Goal: Information Seeking & Learning: Compare options

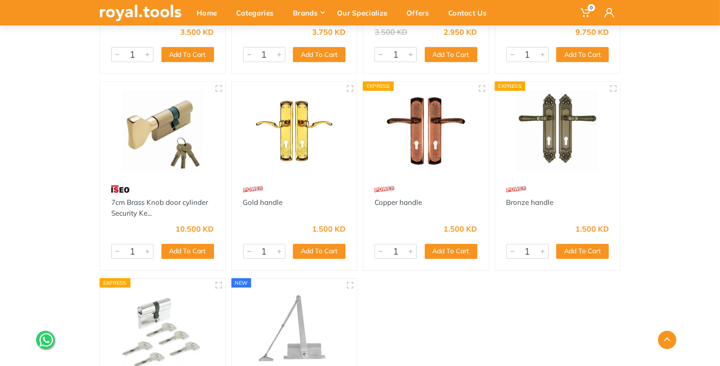
scroll to position [3661, 0]
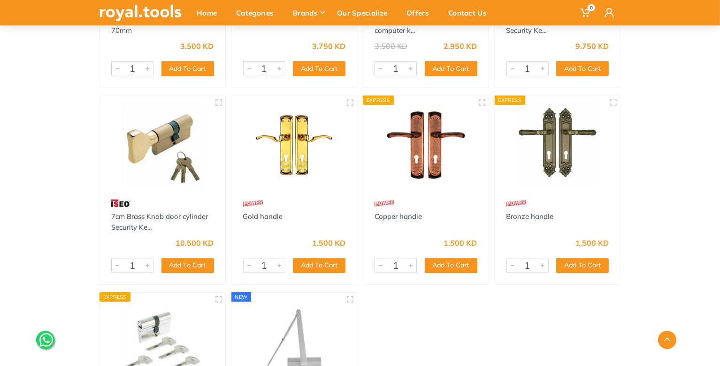
click at [280, 147] on img at bounding box center [294, 144] width 108 height 81
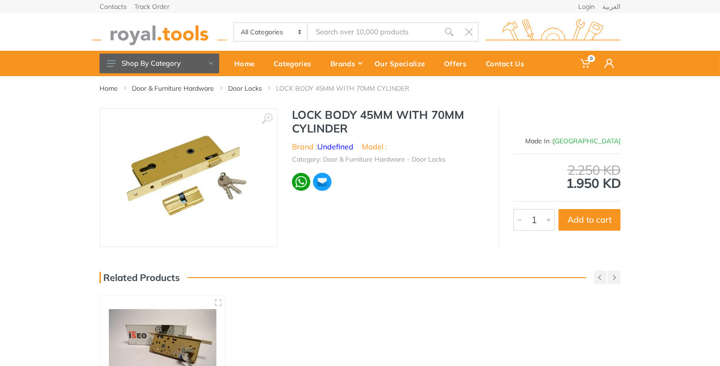
click at [216, 161] on img at bounding box center [188, 177] width 133 height 118
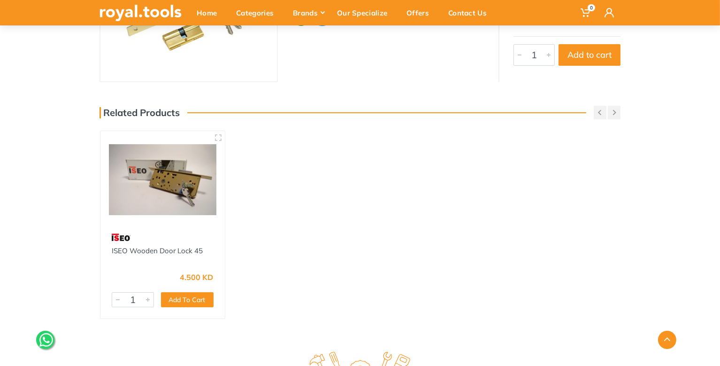
scroll to position [141, 0]
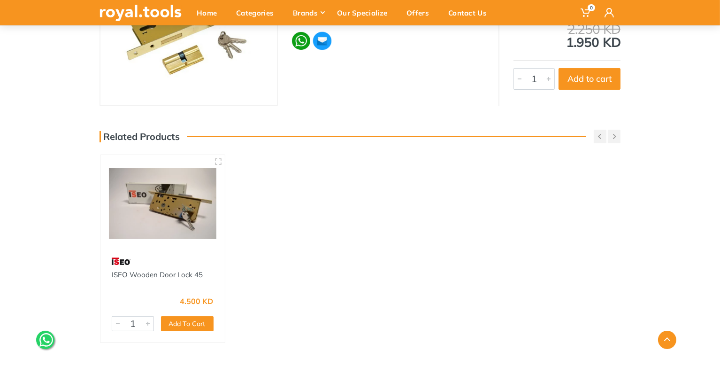
click at [178, 217] on img at bounding box center [163, 203] width 108 height 80
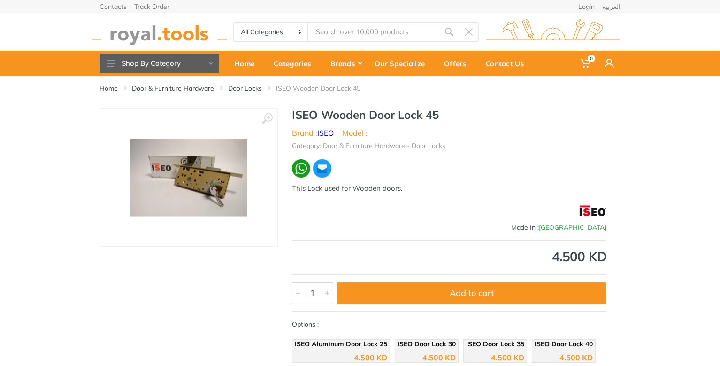
click at [207, 184] on img at bounding box center [188, 177] width 117 height 77
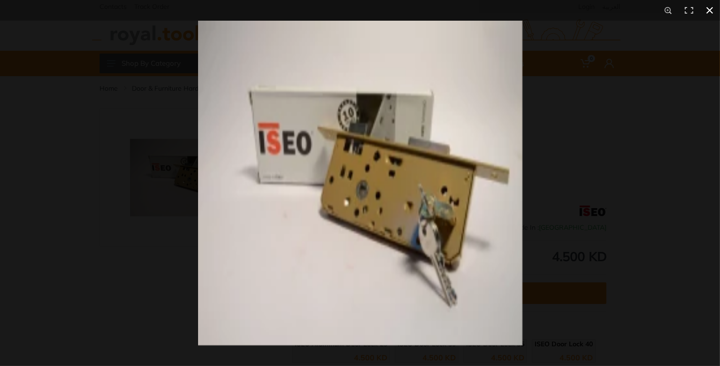
click at [712, 11] on button at bounding box center [709, 10] width 21 height 21
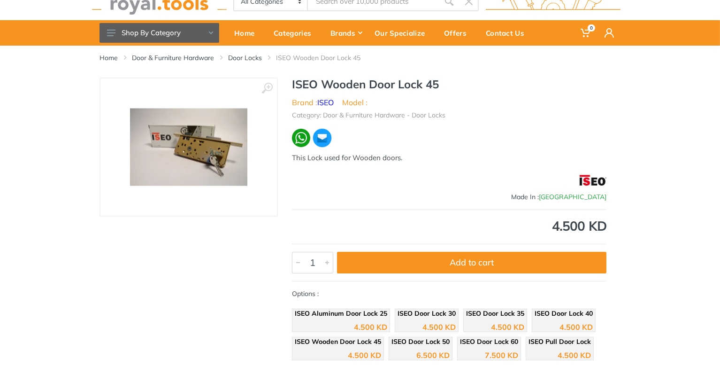
scroll to position [46, 0]
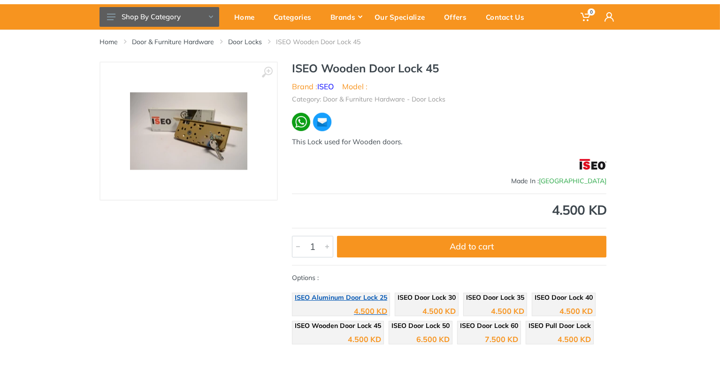
click at [384, 300] on div "4.500 KD" at bounding box center [341, 307] width 92 height 14
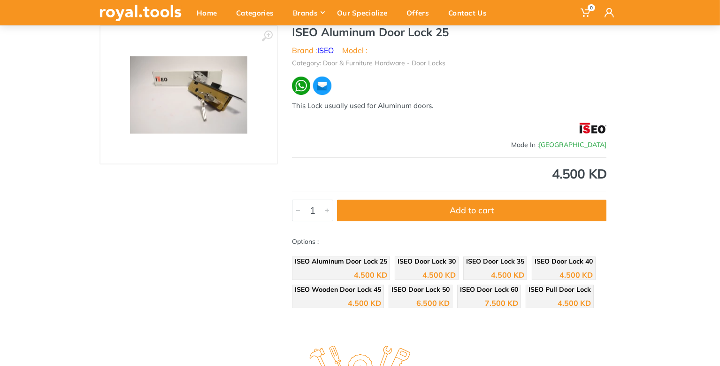
scroll to position [93, 0]
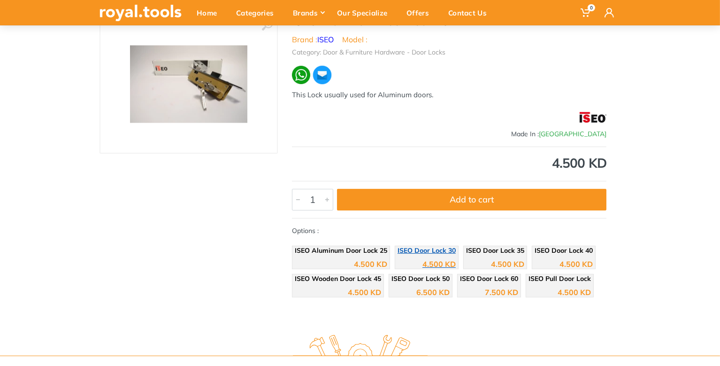
click at [426, 254] on div "4.500 KD" at bounding box center [427, 260] width 58 height 14
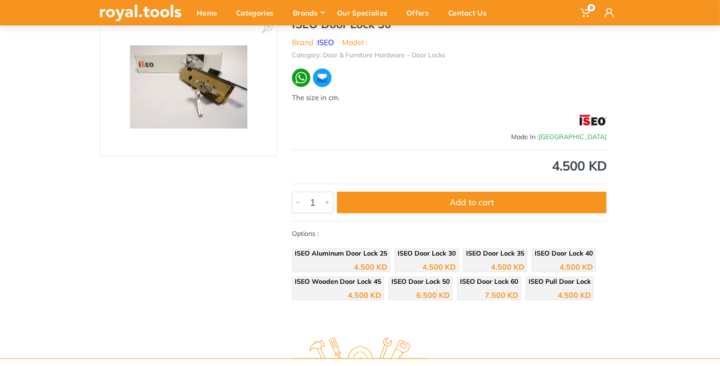
scroll to position [93, 0]
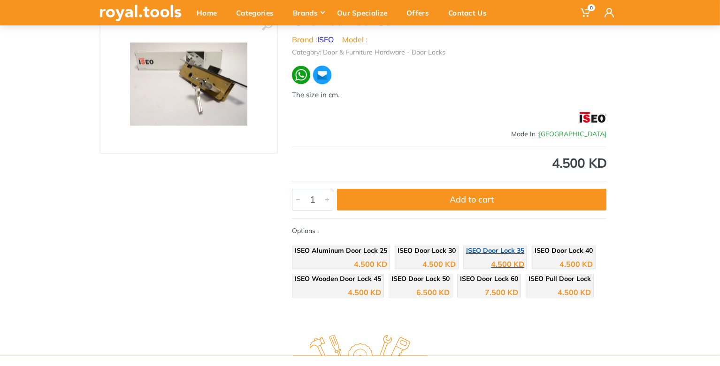
click at [470, 261] on div "4.500 KD" at bounding box center [495, 260] width 58 height 14
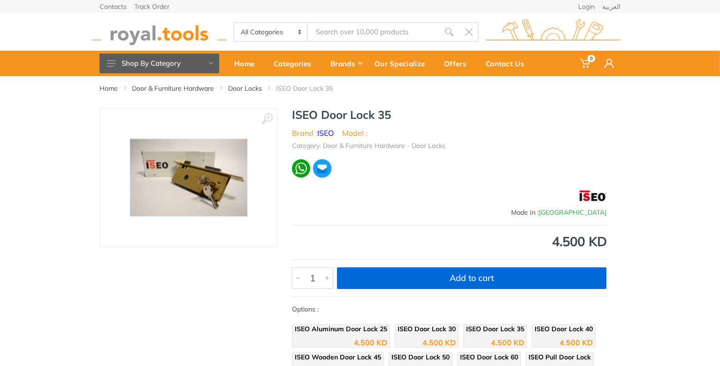
scroll to position [93, 0]
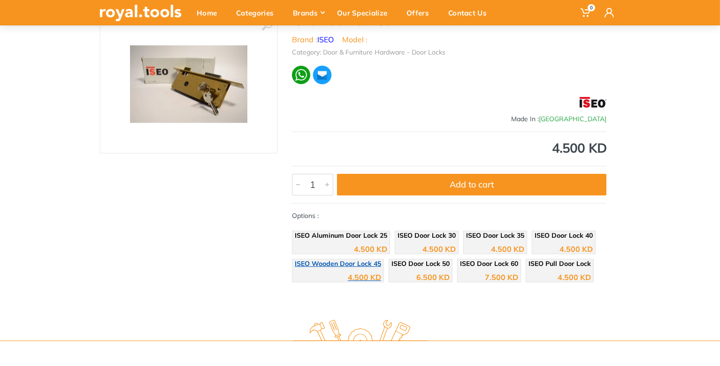
click at [364, 273] on div "4.500 KD" at bounding box center [364, 277] width 33 height 8
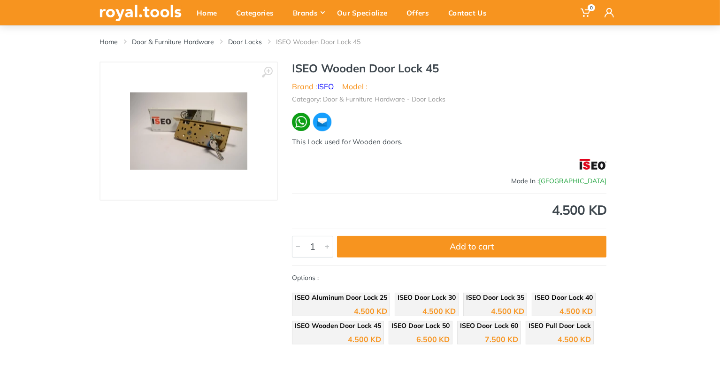
scroll to position [141, 0]
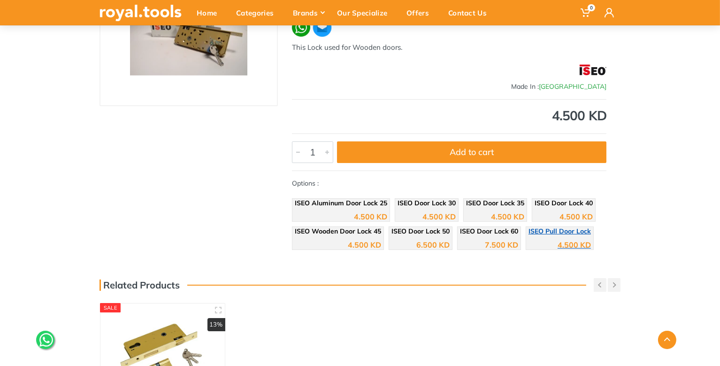
click at [539, 239] on div "4.500 KD" at bounding box center [560, 241] width 62 height 14
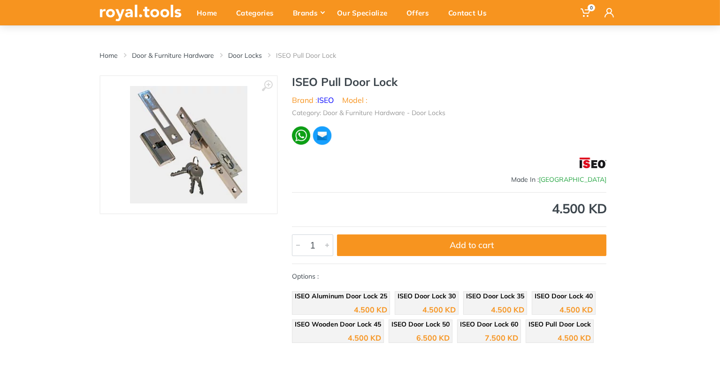
scroll to position [141, 0]
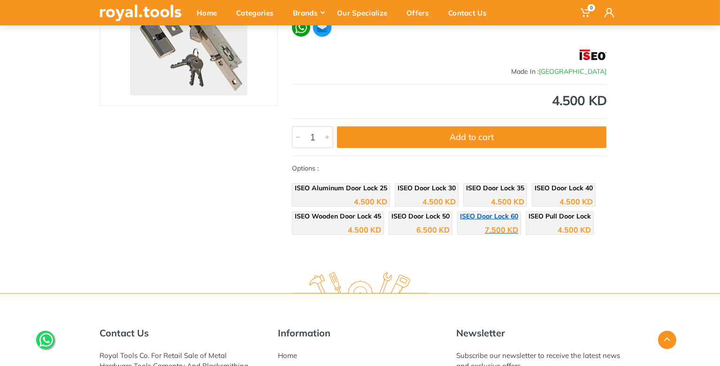
click at [460, 224] on div "7.500 KD" at bounding box center [489, 226] width 58 height 14
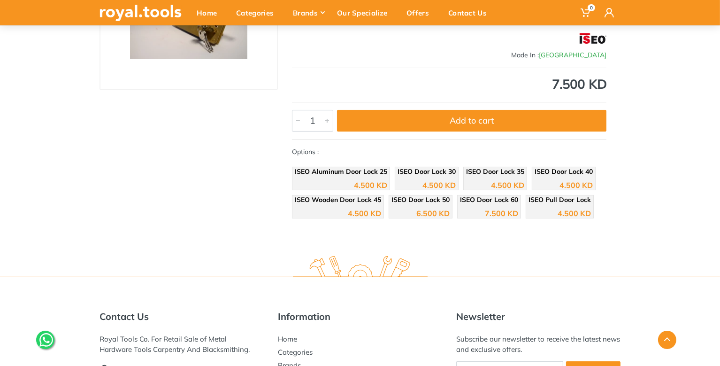
scroll to position [141, 0]
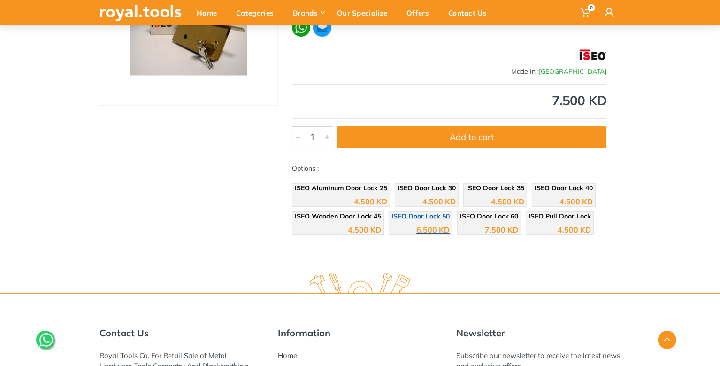
click at [444, 226] on div "6.500 KD" at bounding box center [432, 230] width 33 height 8
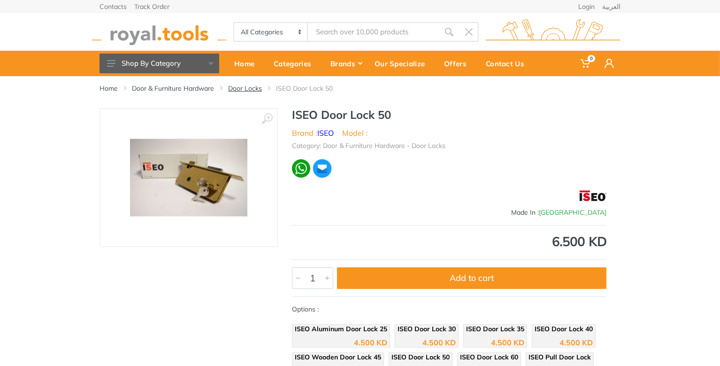
click at [246, 86] on link "Door Locks" at bounding box center [245, 88] width 34 height 9
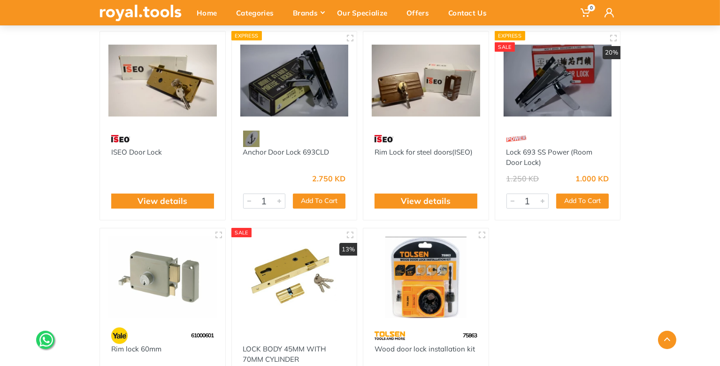
scroll to position [93, 0]
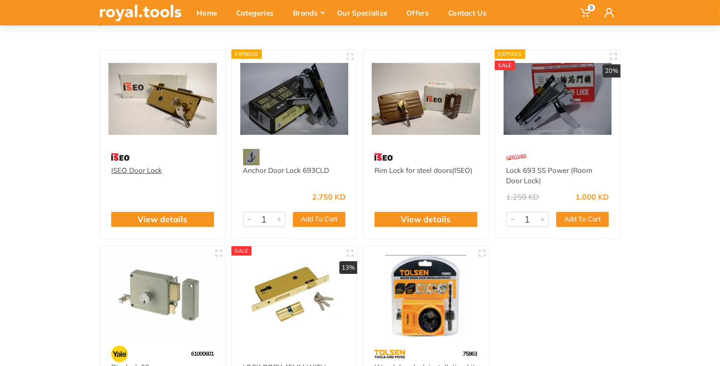
click at [150, 170] on link "ISEO Door Lock" at bounding box center [136, 170] width 51 height 9
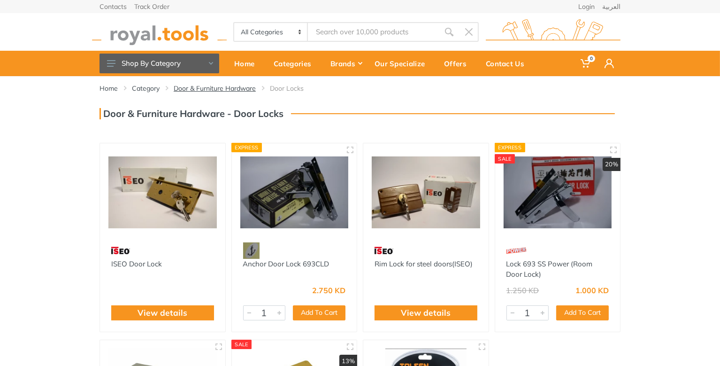
click at [184, 88] on link "Door & Furniture Hardware" at bounding box center [215, 88] width 82 height 9
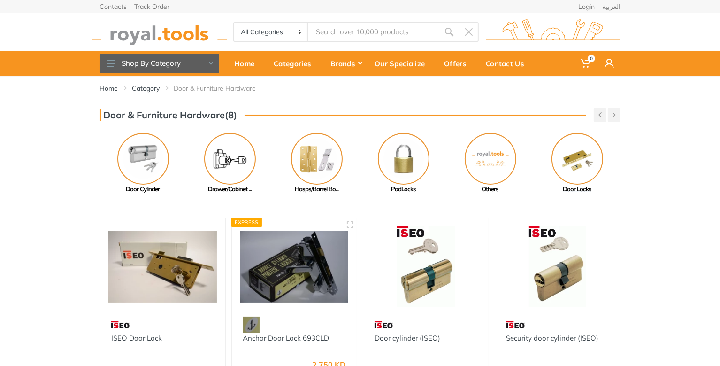
click at [590, 154] on img at bounding box center [578, 159] width 52 height 52
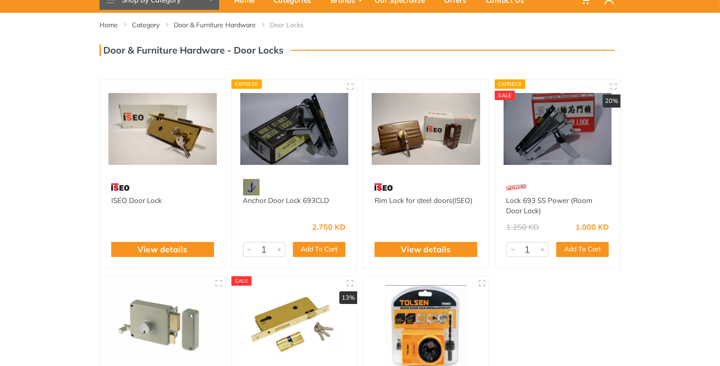
scroll to position [46, 0]
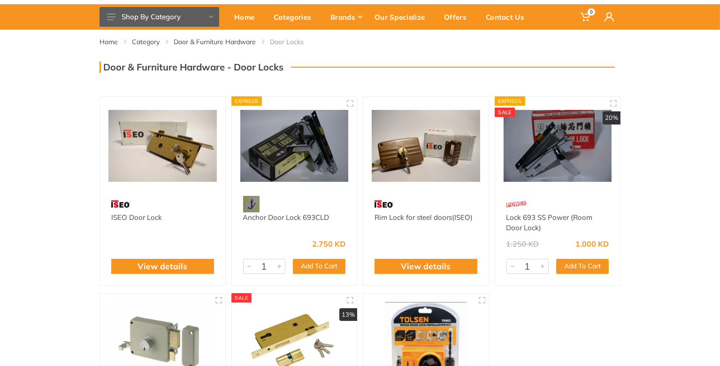
click at [183, 167] on img at bounding box center [162, 145] width 108 height 81
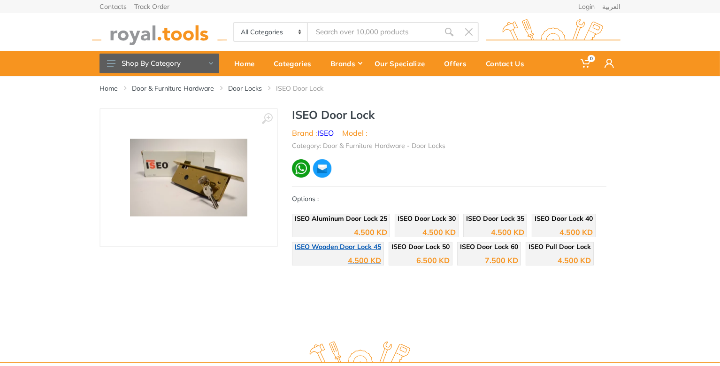
click at [344, 247] on span "ISEO Wooden Door Lock 45" at bounding box center [338, 246] width 86 height 8
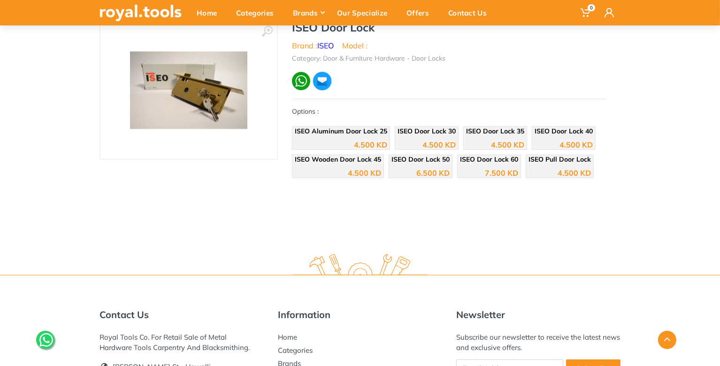
scroll to position [187, 0]
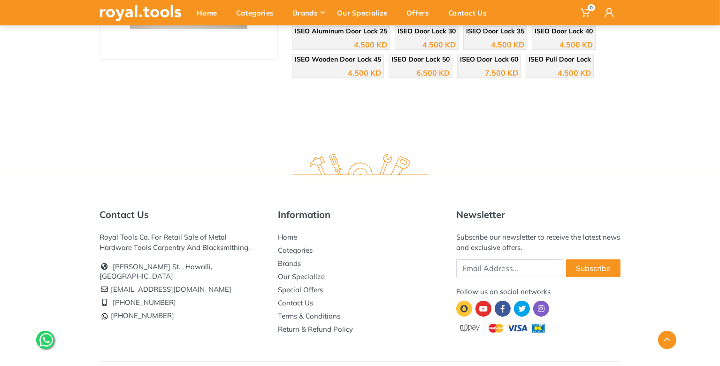
click at [47, 342] on icon at bounding box center [46, 340] width 14 height 14
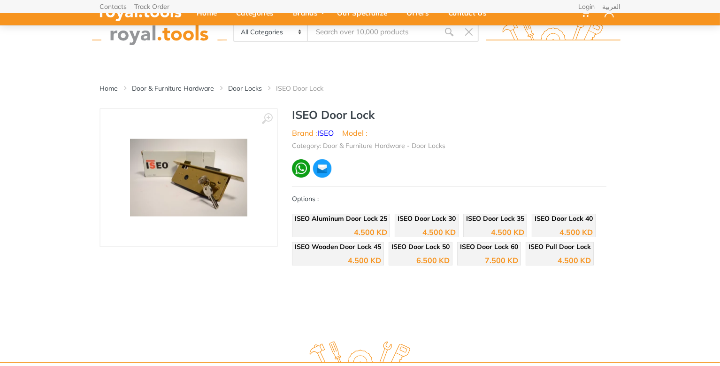
scroll to position [0, 0]
